Goal: Task Accomplishment & Management: Use online tool/utility

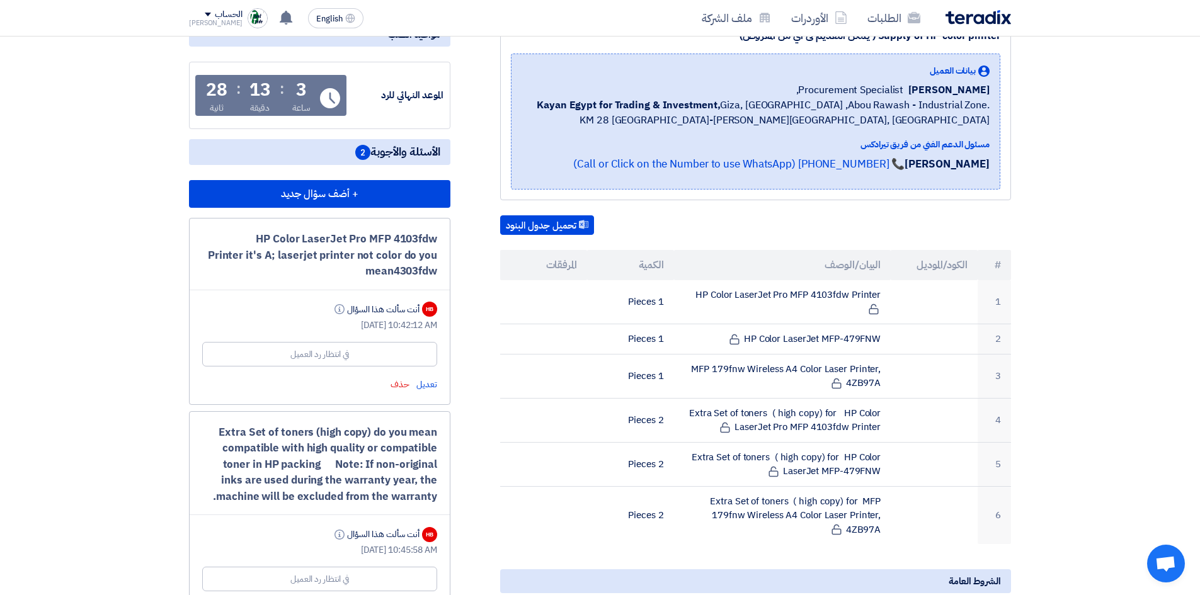
scroll to position [378, 0]
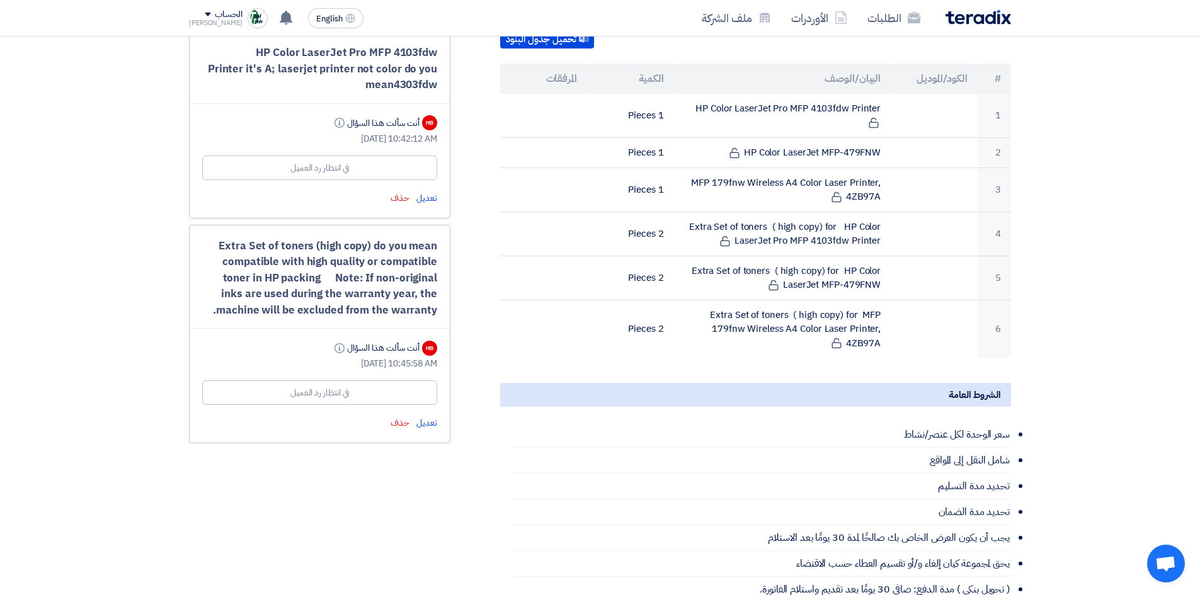
click at [372, 397] on div "في انتظار رد العميل" at bounding box center [319, 392] width 235 height 25
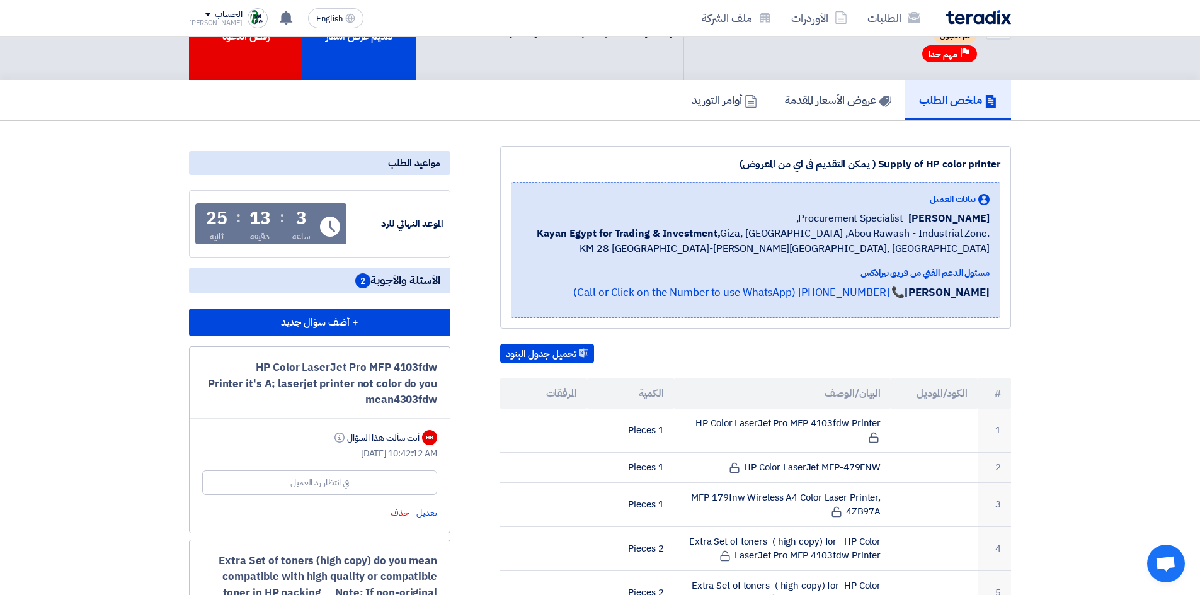
scroll to position [0, 0]
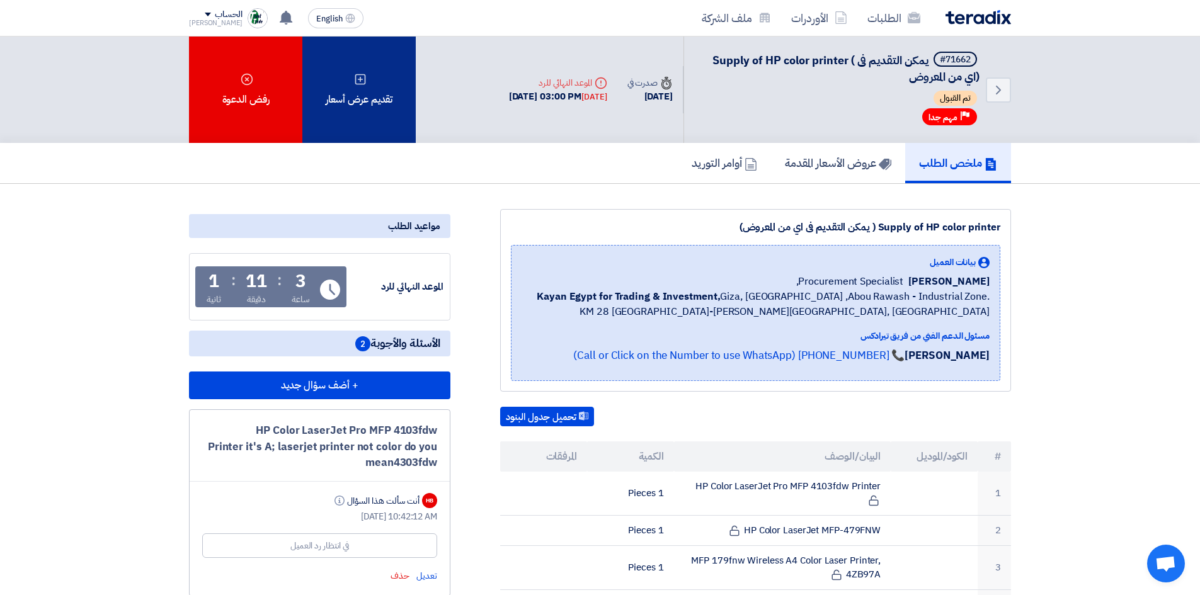
click at [352, 79] on div "تقديم عرض أسعار" at bounding box center [358, 90] width 113 height 106
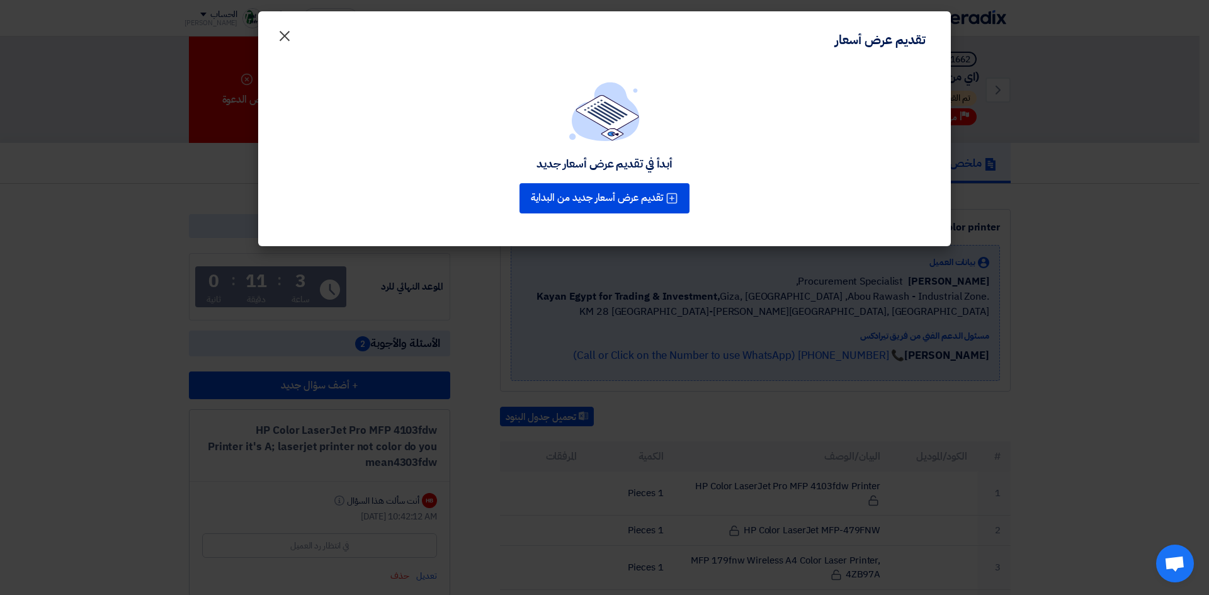
click at [281, 36] on span "×" at bounding box center [284, 35] width 15 height 38
